Goal: Check status: Check status

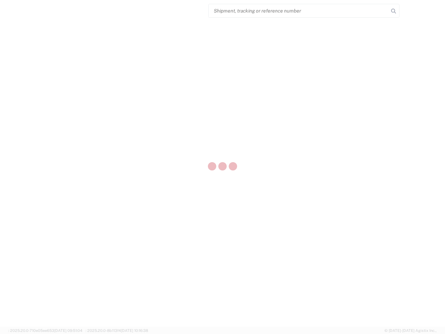
select select "US"
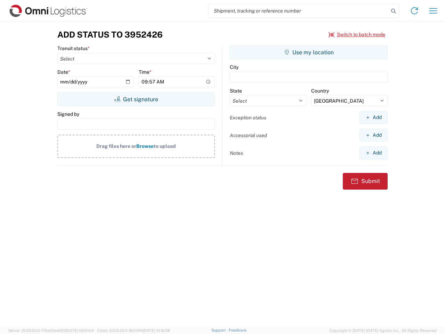
click at [299, 11] on input "search" at bounding box center [299, 10] width 180 height 13
click at [394, 11] on icon at bounding box center [394, 11] width 10 height 10
click at [414, 11] on icon at bounding box center [414, 10] width 11 height 11
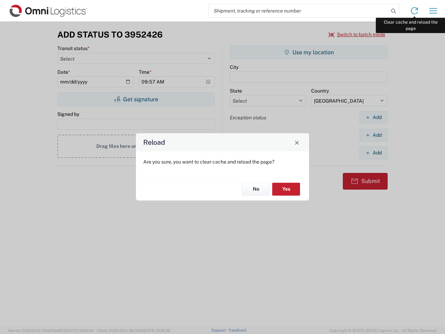
click at [433, 11] on div "Reload Are you sure, you want to clear cache and reload the page? No Yes" at bounding box center [222, 167] width 445 height 334
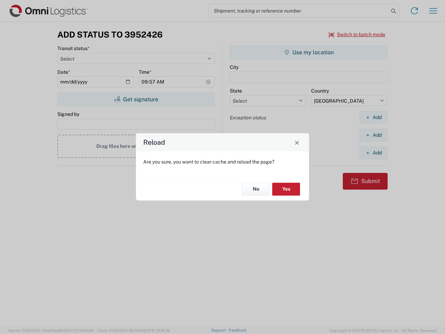
click at [357, 34] on div "Reload Are you sure, you want to clear cache and reload the page? No Yes" at bounding box center [222, 167] width 445 height 334
click at [136, 99] on div "Reload Are you sure, you want to clear cache and reload the page? No Yes" at bounding box center [222, 167] width 445 height 334
click at [309, 52] on div "Reload Are you sure, you want to clear cache and reload the page? No Yes" at bounding box center [222, 167] width 445 height 334
click at [373, 117] on div "Reload Are you sure, you want to clear cache and reload the page? No Yes" at bounding box center [222, 167] width 445 height 334
click at [373, 135] on div "Reload Are you sure, you want to clear cache and reload the page? No Yes" at bounding box center [222, 167] width 445 height 334
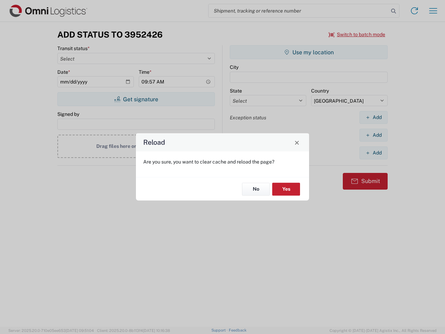
click at [373, 153] on div "Reload Are you sure, you want to clear cache and reload the page? No Yes" at bounding box center [222, 167] width 445 height 334
